Goal: Information Seeking & Learning: Find specific fact

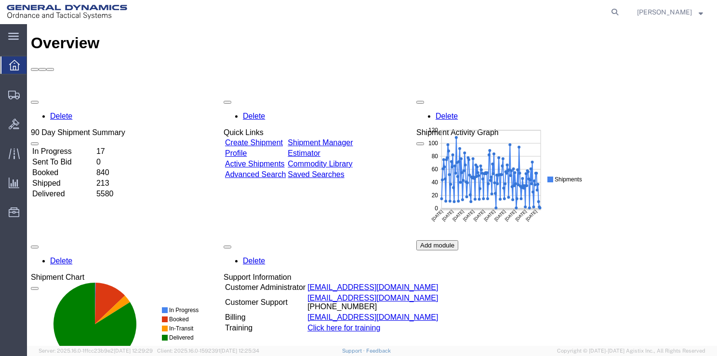
click at [15, 97] on icon at bounding box center [14, 95] width 12 height 9
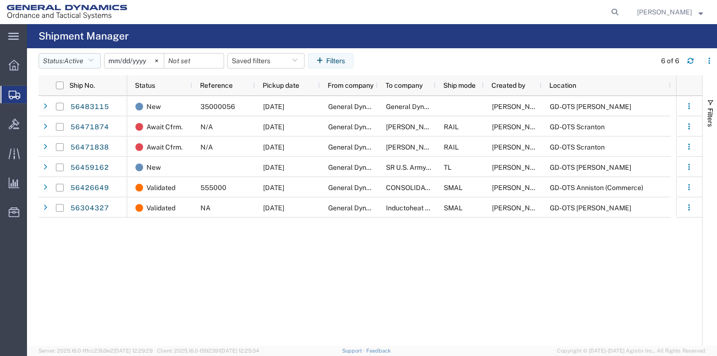
click at [91, 60] on button "Status: Active" at bounding box center [70, 60] width 62 height 15
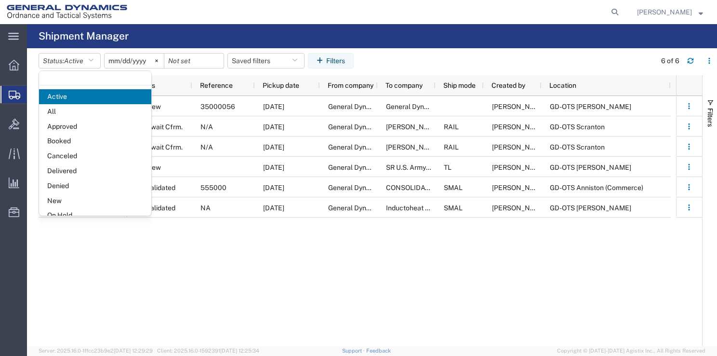
click at [60, 110] on span "All" at bounding box center [95, 111] width 112 height 15
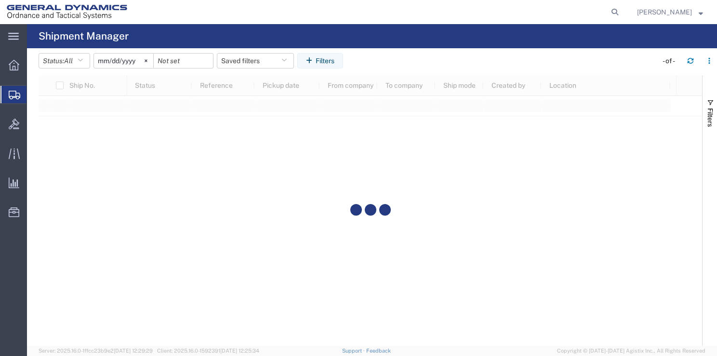
click at [126, 63] on input "[DATE]" at bounding box center [123, 60] width 59 height 14
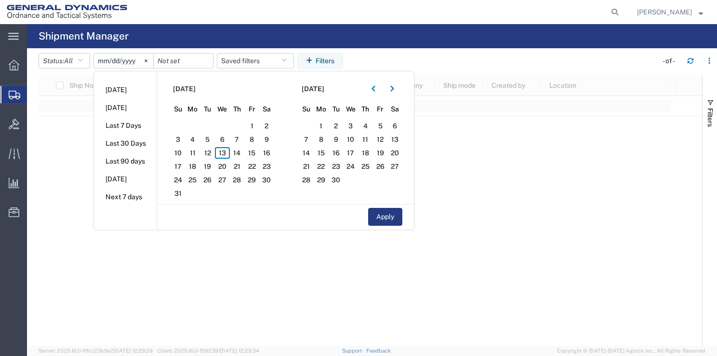
click at [380, 89] on button "button" at bounding box center [373, 88] width 15 height 15
click at [380, 88] on button "button" at bounding box center [373, 88] width 15 height 15
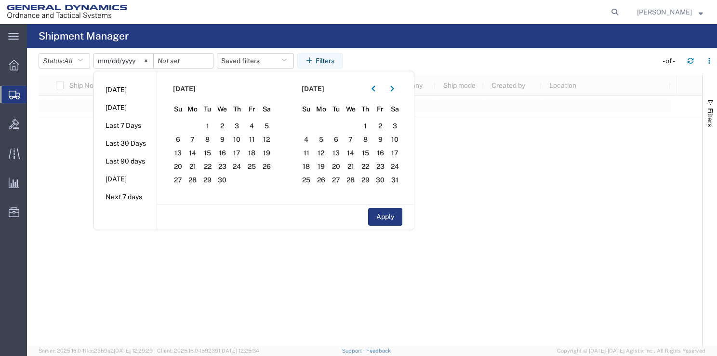
click at [380, 88] on button "button" at bounding box center [373, 88] width 15 height 15
click at [224, 122] on span "1" at bounding box center [222, 126] width 15 height 12
click at [201, 65] on input "date" at bounding box center [183, 60] width 59 height 14
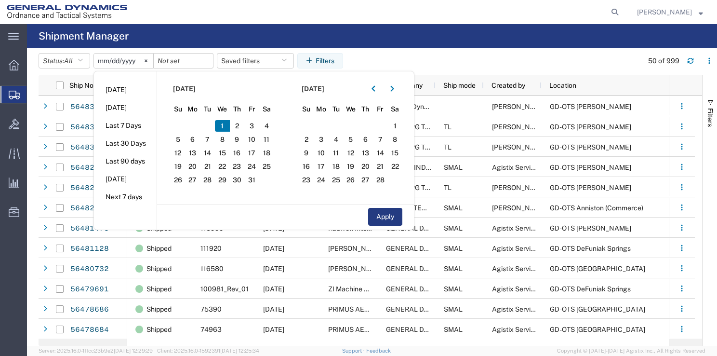
click at [394, 93] on button "button" at bounding box center [391, 88] width 15 height 15
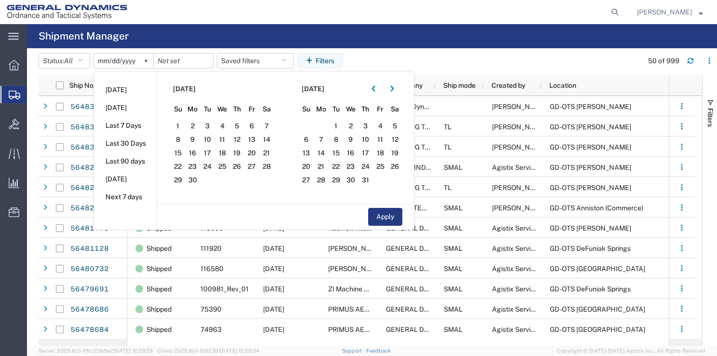
click at [394, 93] on button "button" at bounding box center [391, 88] width 15 height 15
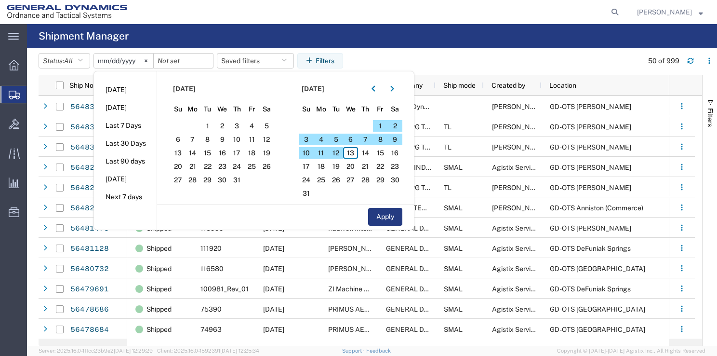
click at [353, 153] on span "13" at bounding box center [350, 153] width 15 height 12
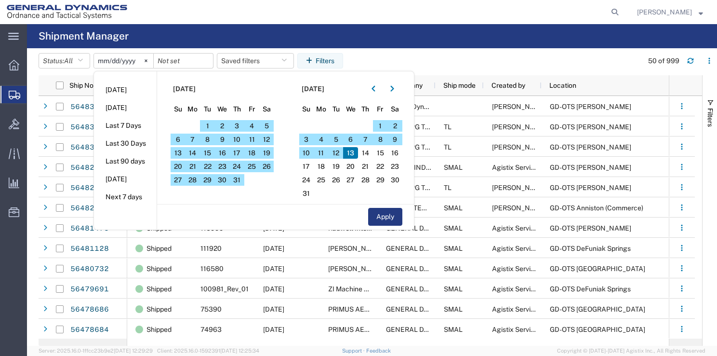
click at [395, 213] on button "Apply" at bounding box center [385, 217] width 34 height 18
type input "[DATE]"
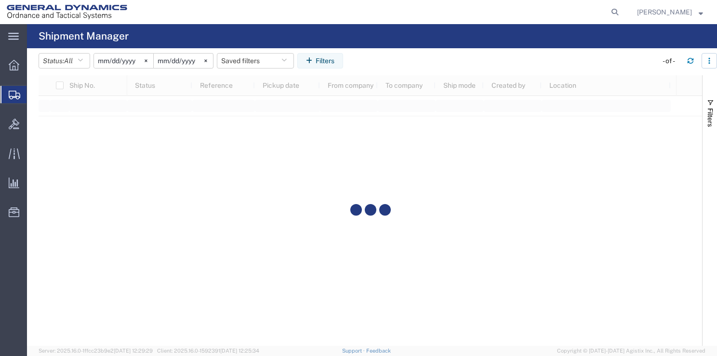
click at [708, 66] on button "button" at bounding box center [708, 60] width 15 height 15
click at [644, 59] on agx-table-filter-chips "Status: All Active All Approved Booked Canceled Delivered Denied New On Hold Pe…" at bounding box center [346, 64] width 614 height 22
click at [709, 114] on span "Filters" at bounding box center [710, 117] width 8 height 19
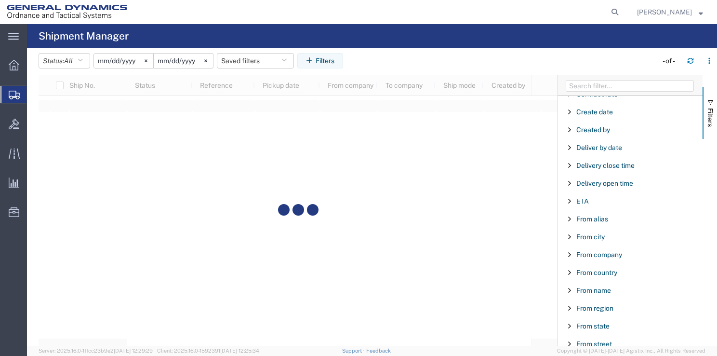
scroll to position [193, 0]
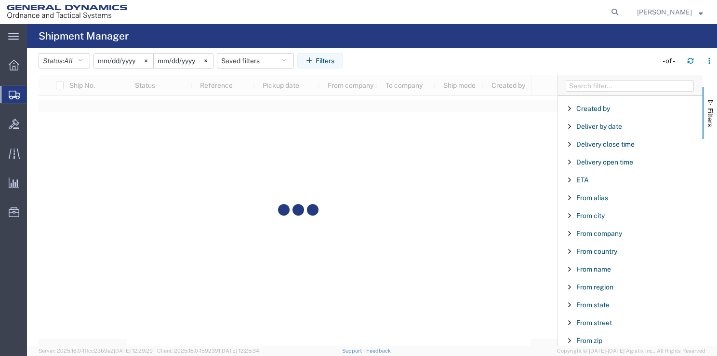
click at [573, 304] on span "Filter List 66 Filters" at bounding box center [570, 305] width 8 height 8
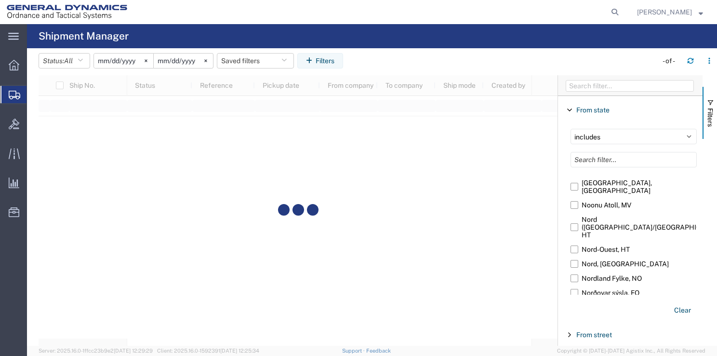
scroll to position [40334, 0]
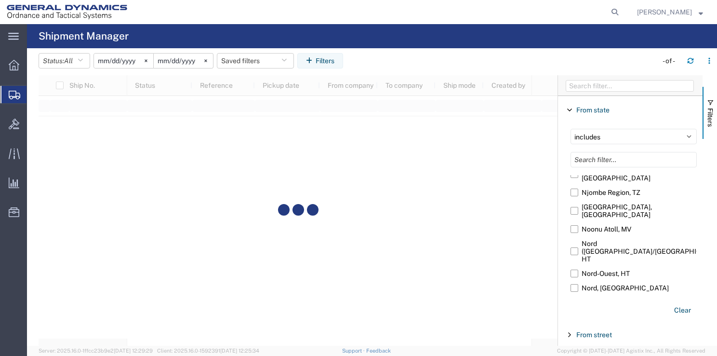
click at [0, 0] on input "[US_STATE], [GEOGRAPHIC_DATA]" at bounding box center [0, 0] width 0 height 0
click at [569, 107] on span "Filter List 66 Filters" at bounding box center [570, 110] width 8 height 8
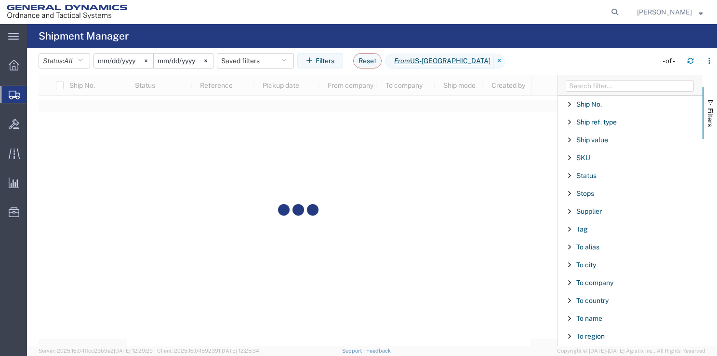
scroll to position [917, 0]
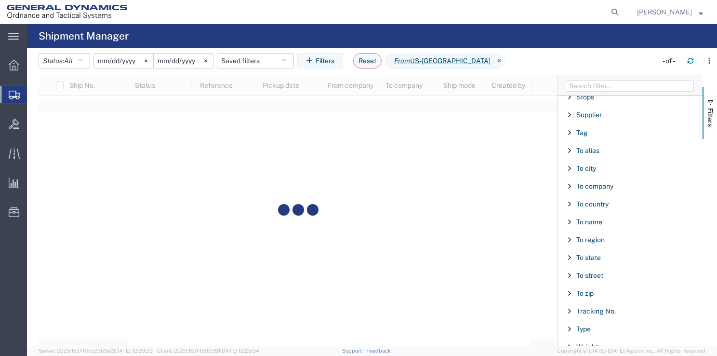
click at [570, 253] on span "Filter List 66 Filters" at bounding box center [570, 257] width 8 height 8
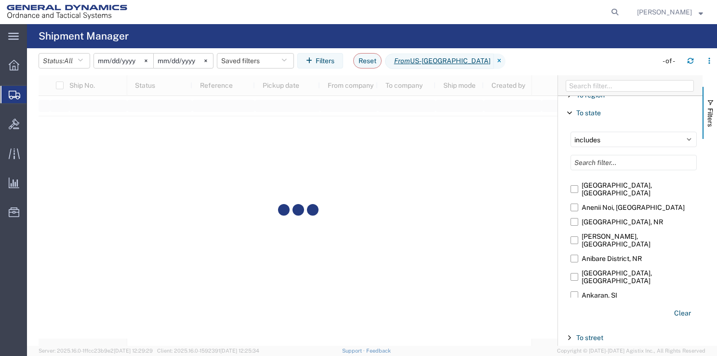
scroll to position [2553, 0]
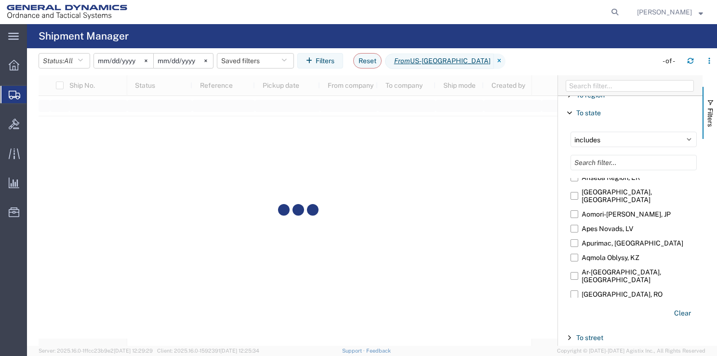
click at [0, 0] on input "[US_STATE], [GEOGRAPHIC_DATA]" at bounding box center [0, 0] width 0 height 0
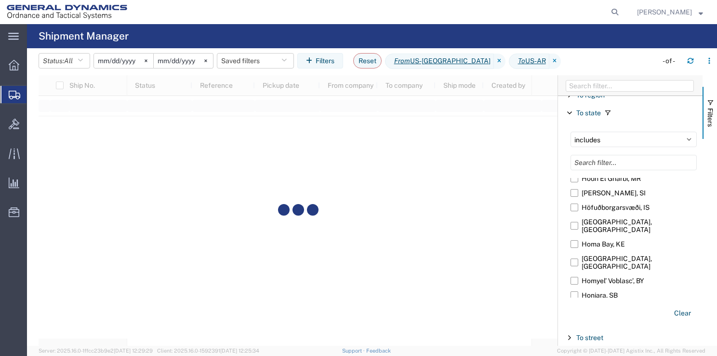
scroll to position [24656, 0]
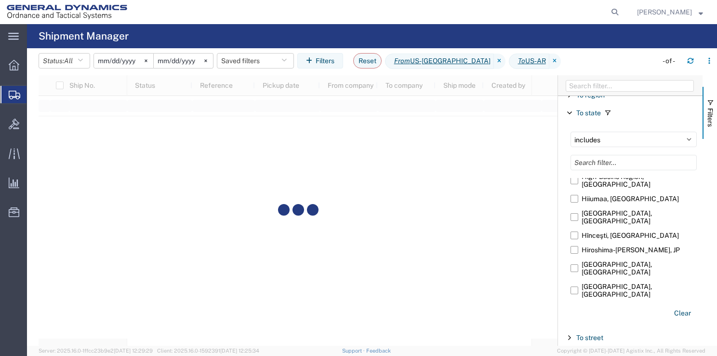
click at [0, 0] on input "[US_STATE], [GEOGRAPHIC_DATA]" at bounding box center [0, 0] width 0 height 0
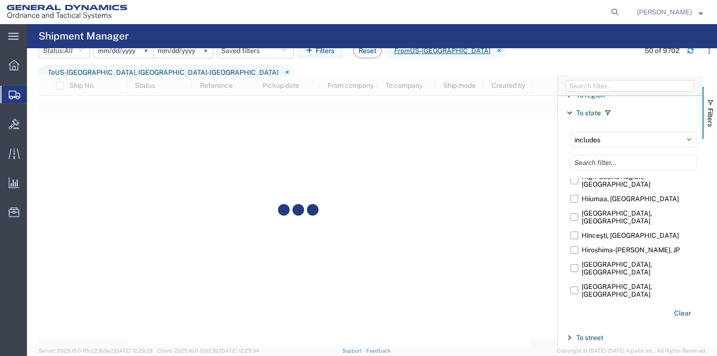
click at [633, 46] on agx-page-header "Shipment Manager" at bounding box center [372, 36] width 690 height 24
click at [566, 109] on span "Filter List 66 Filters" at bounding box center [570, 113] width 8 height 8
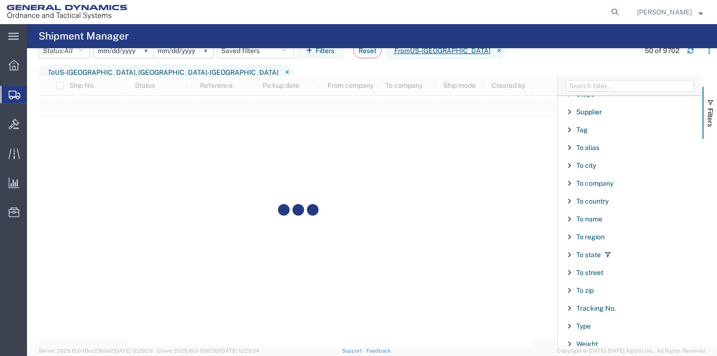
click at [584, 59] on agx-table-filter-chips "Status: All Active All Approved Booked Canceled Delivered Denied New On Hold Pe…" at bounding box center [337, 64] width 596 height 42
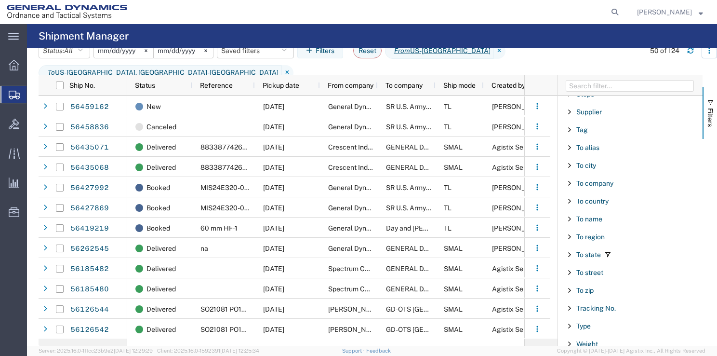
click at [705, 58] on button "button" at bounding box center [708, 50] width 15 height 15
click at [640, 41] on agx-page-header "Shipment Manager" at bounding box center [372, 36] width 690 height 24
click at [576, 60] on agx-table-filter-chips "Status: All Active All Approved Booked Canceled Delivered Denied New On Hold Pe…" at bounding box center [339, 64] width 601 height 42
click at [710, 102] on span "button" at bounding box center [710, 103] width 8 height 8
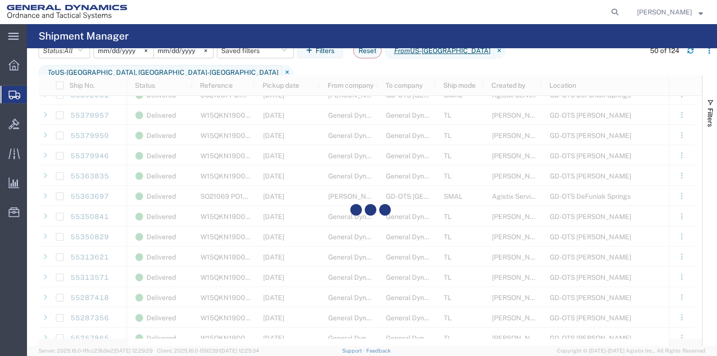
scroll to position [626, 0]
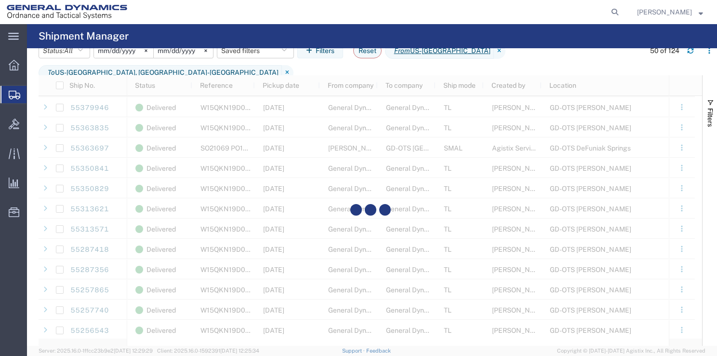
drag, startPoint x: 625, startPoint y: 14, endPoint x: 608, endPoint y: 13, distance: 17.4
click at [621, 13] on icon at bounding box center [614, 11] width 13 height 13
paste input "52810300"
type input "52810300"
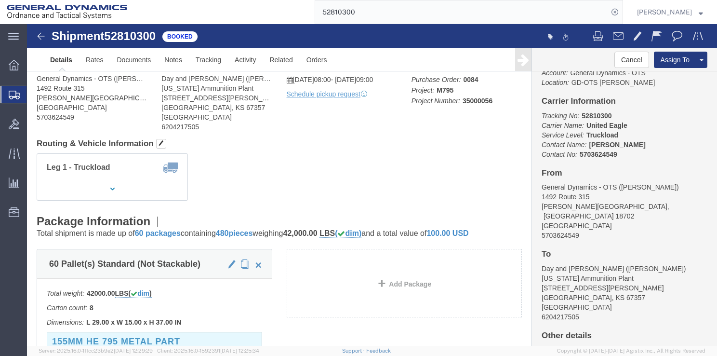
scroll to position [48, 0]
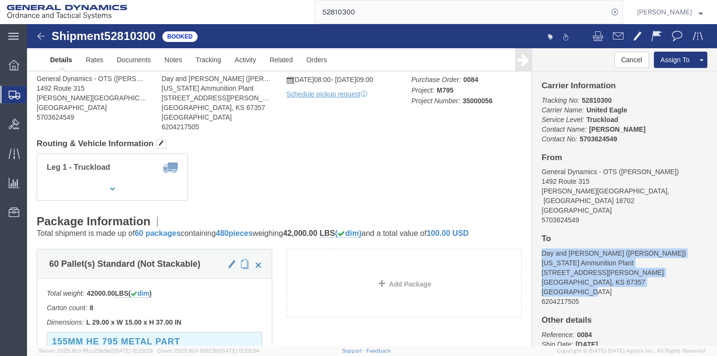
drag, startPoint x: 510, startPoint y: 221, endPoint x: 577, endPoint y: 257, distance: 76.1
click address "Day and [PERSON_NAME] ([PERSON_NAME]) [US_STATE] Ammunition Plant [STREET_ADDRE…"
drag, startPoint x: 576, startPoint y: 256, endPoint x: 527, endPoint y: 222, distance: 60.1
copy address "Day and [PERSON_NAME] ([PERSON_NAME]) [US_STATE] Ammunition Plant [STREET_ADDRE…"
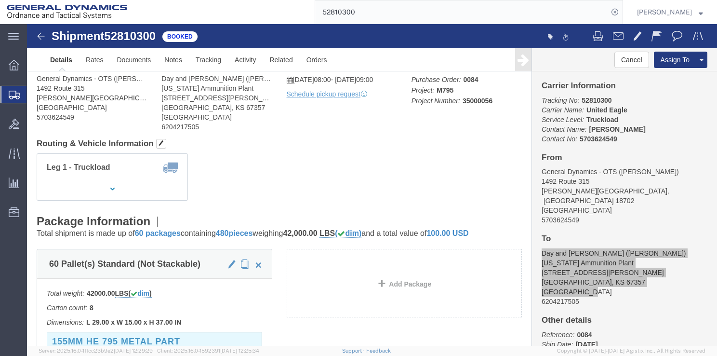
click at [618, 13] on icon at bounding box center [614, 11] width 13 height 13
drag, startPoint x: 622, startPoint y: 12, endPoint x: 604, endPoint y: 14, distance: 18.9
click at [618, 13] on icon at bounding box center [614, 11] width 13 height 13
click at [471, 16] on input "search" at bounding box center [461, 11] width 293 height 23
paste input "53457270"
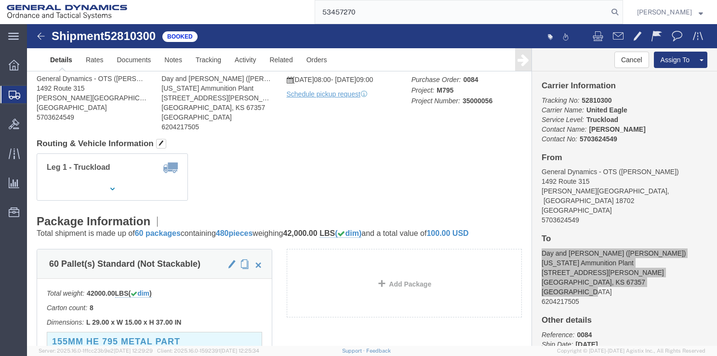
type input "53457270"
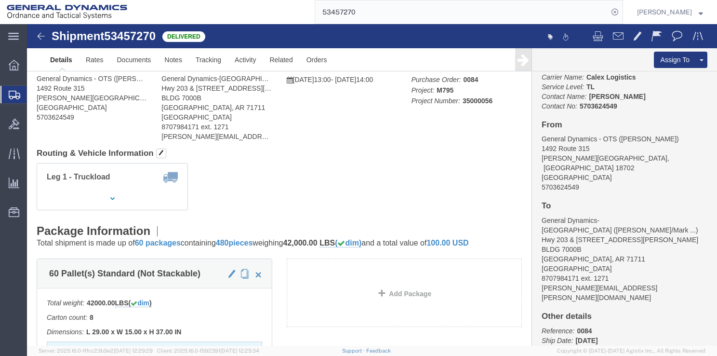
scroll to position [96, 0]
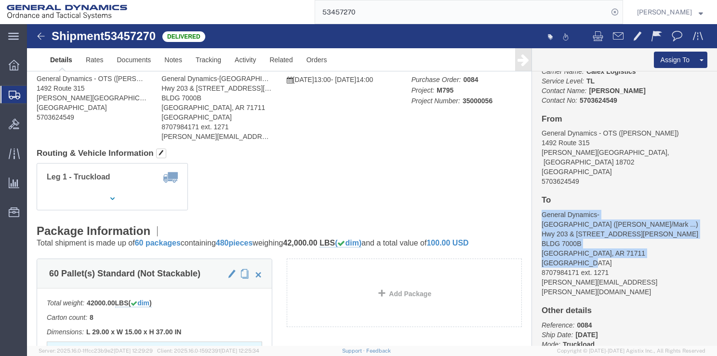
drag, startPoint x: 509, startPoint y: 182, endPoint x: 584, endPoint y: 216, distance: 82.4
click address "General Dynamics-Camden ( [PERSON_NAME]/Mark ... ) Hwy 203 & [STREET_ADDRESS][P…"
drag, startPoint x: 584, startPoint y: 215, endPoint x: 555, endPoint y: 187, distance: 40.2
copy address "General Dynamics-[GEOGRAPHIC_DATA] ( [PERSON_NAME]/Mark ... ) Hwy 203 & [STREET…"
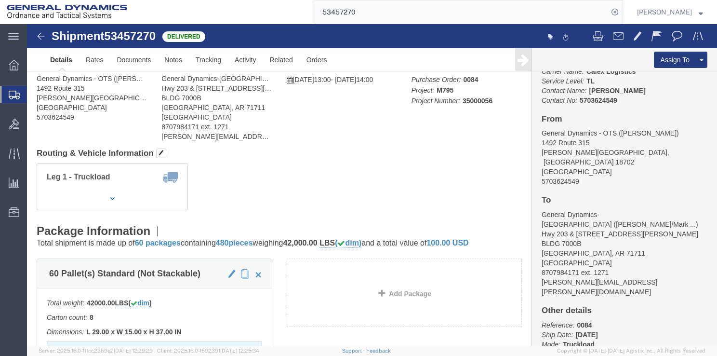
click address "General Dynamics - OTS ([PERSON_NAME]) [STREET_ADDRESS][PERSON_NAME] 5703624549"
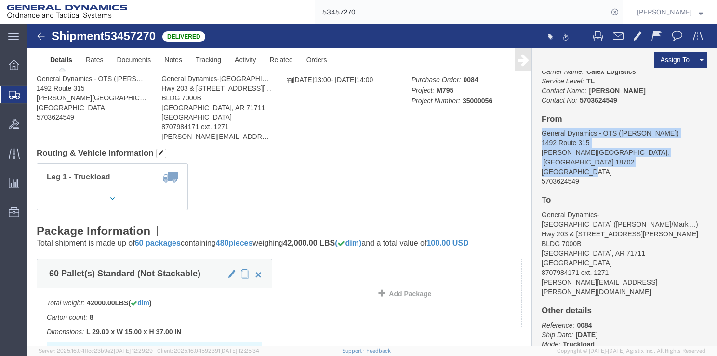
drag, startPoint x: 510, startPoint y: 108, endPoint x: 570, endPoint y: 125, distance: 63.1
click address "General Dynamics - OTS ([PERSON_NAME]) [STREET_ADDRESS][PERSON_NAME] 5703624549"
drag, startPoint x: 570, startPoint y: 125, endPoint x: 553, endPoint y: 114, distance: 20.8
copy address "General Dynamics - OTS ([PERSON_NAME]) [STREET_ADDRESS][PERSON_NAME]"
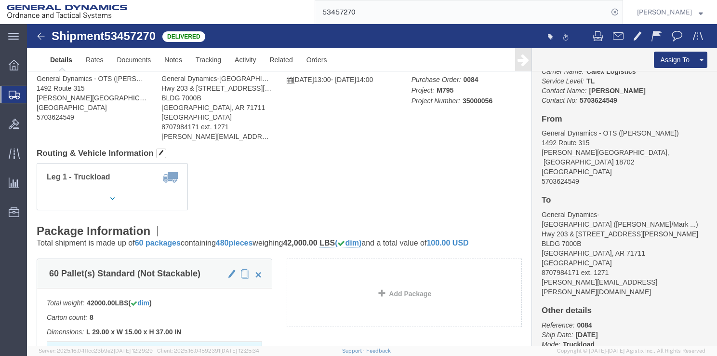
click address "General Dynamics - OTS ([PERSON_NAME]) [STREET_ADDRESS][PERSON_NAME] 5703624549"
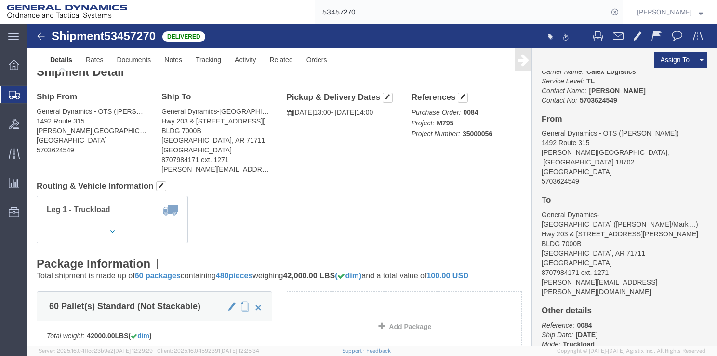
scroll to position [0, 0]
